Goal: Task Accomplishment & Management: Manage account settings

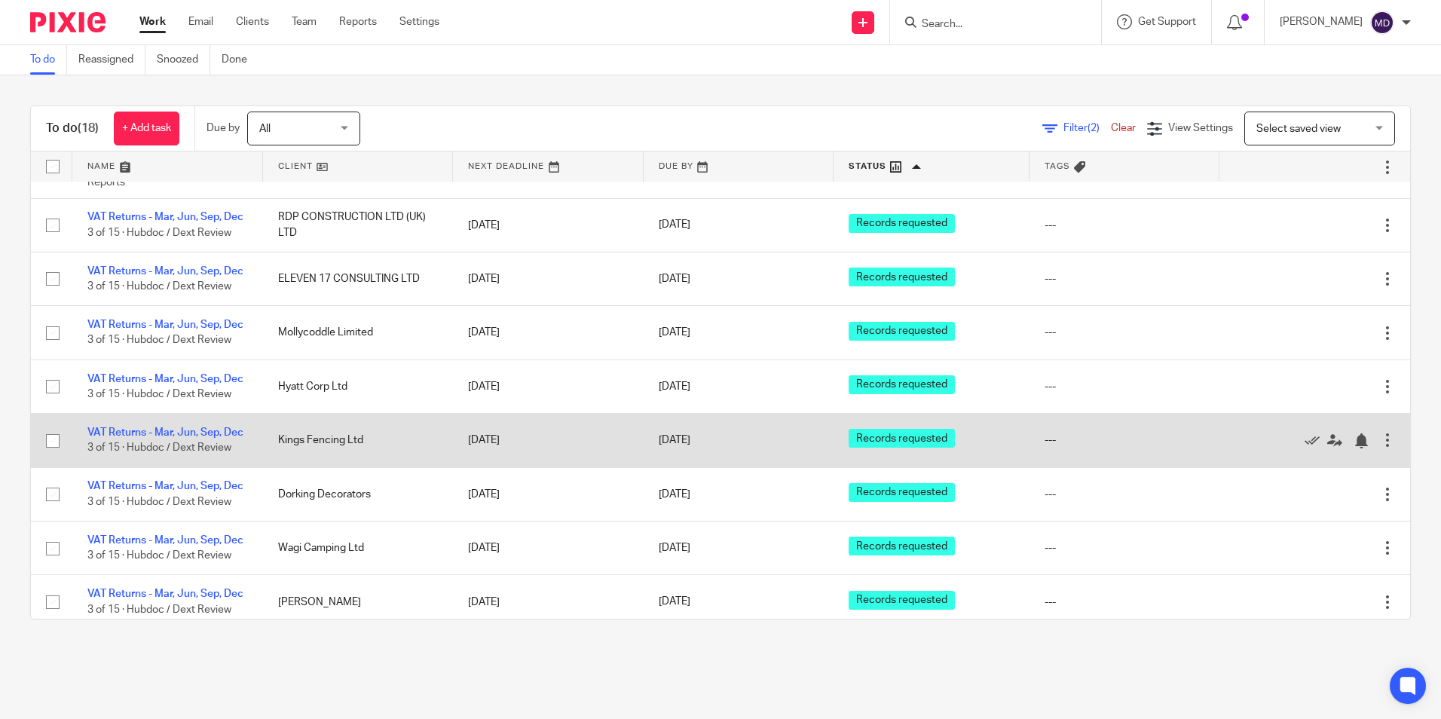
scroll to position [529, 0]
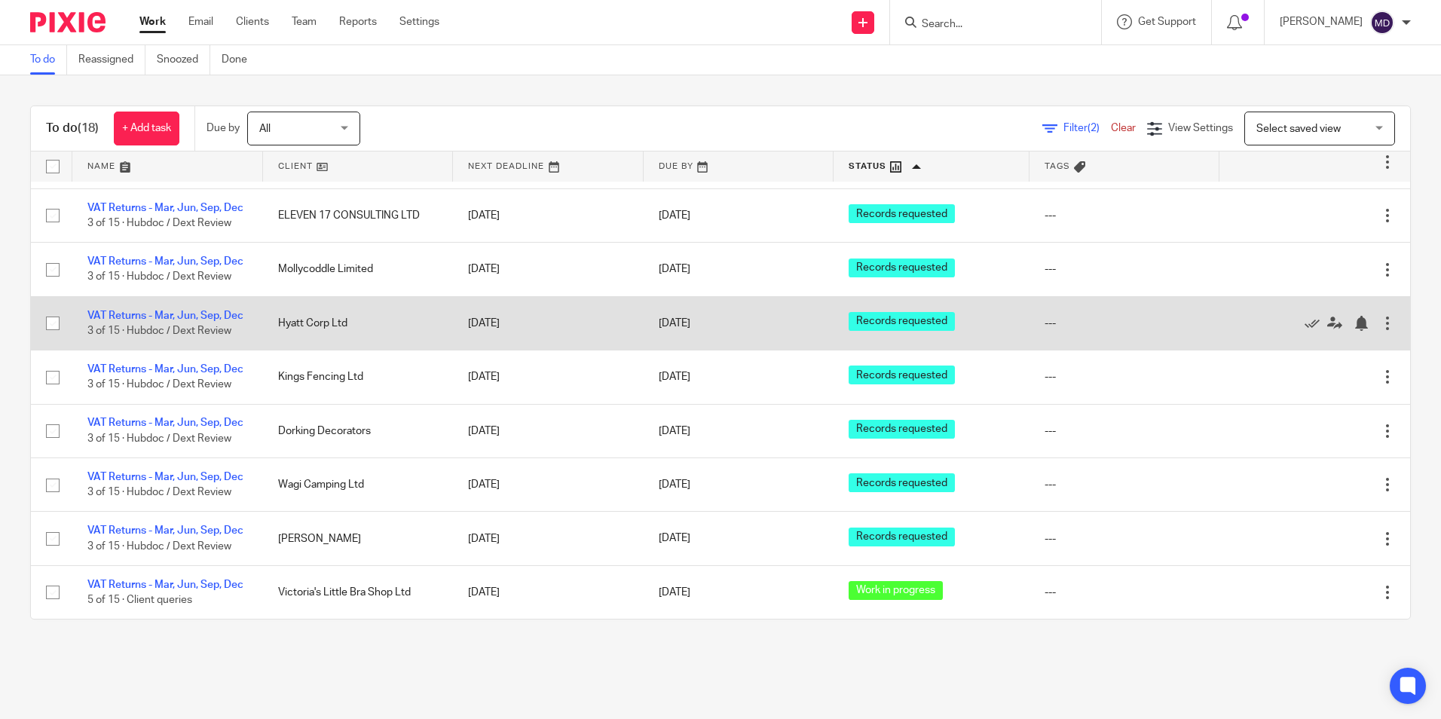
scroll to position [604, 0]
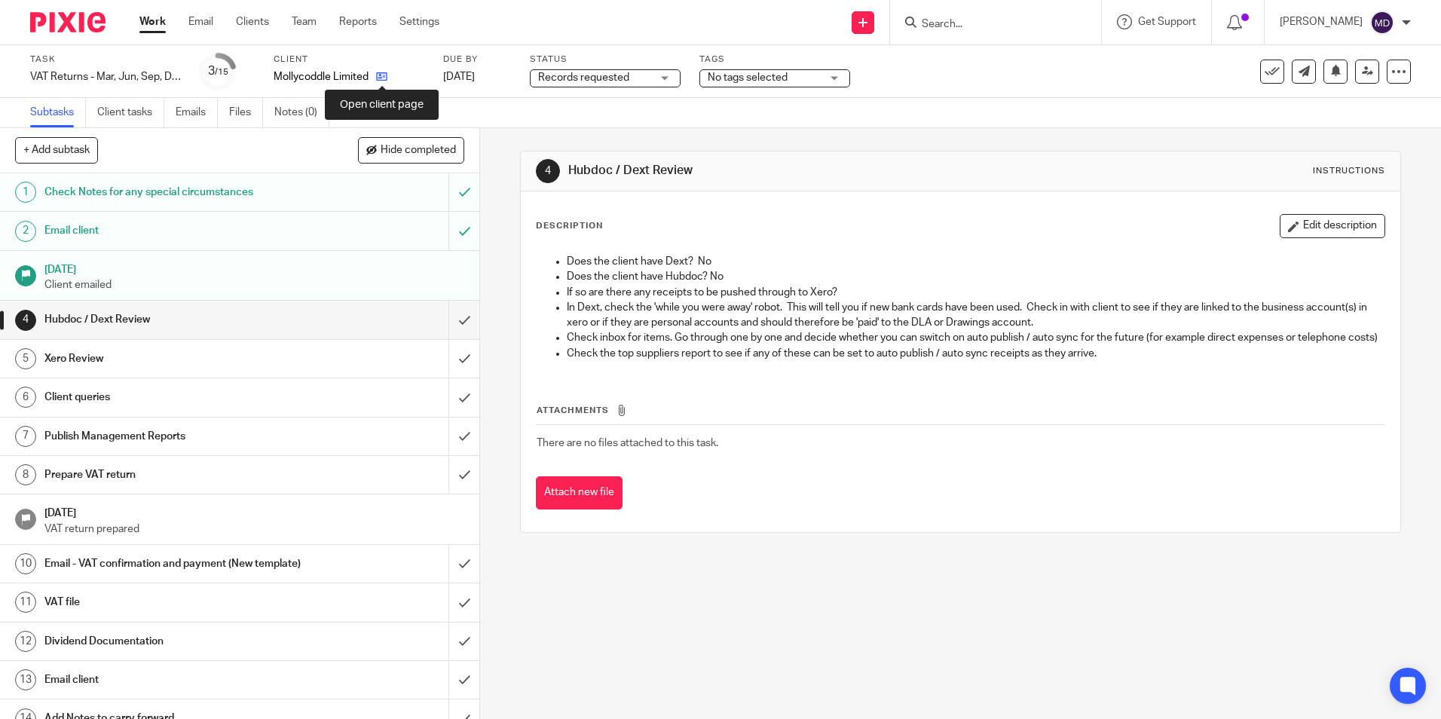
click at [380, 76] on icon at bounding box center [381, 76] width 11 height 11
